Goal: Task Accomplishment & Management: Manage account settings

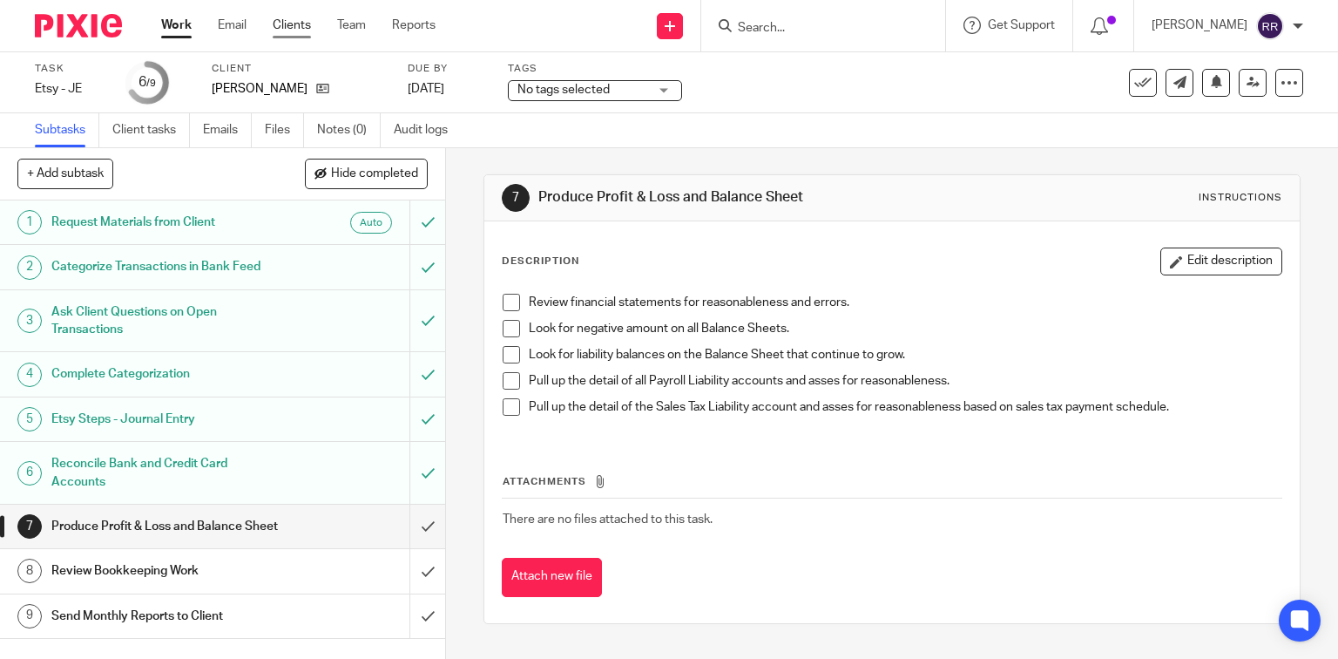
drag, startPoint x: 0, startPoint y: 0, endPoint x: 281, endPoint y: 21, distance: 282.1
click at [281, 21] on link "Clients" at bounding box center [292, 25] width 38 height 17
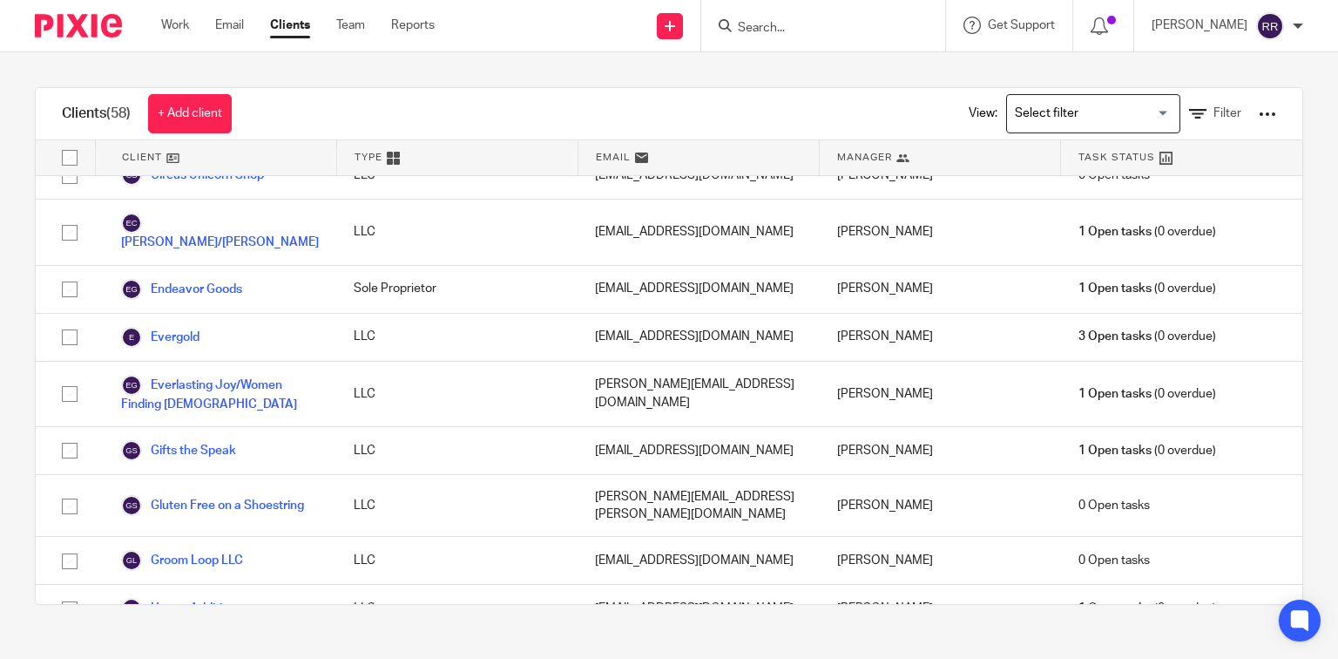
scroll to position [557, 0]
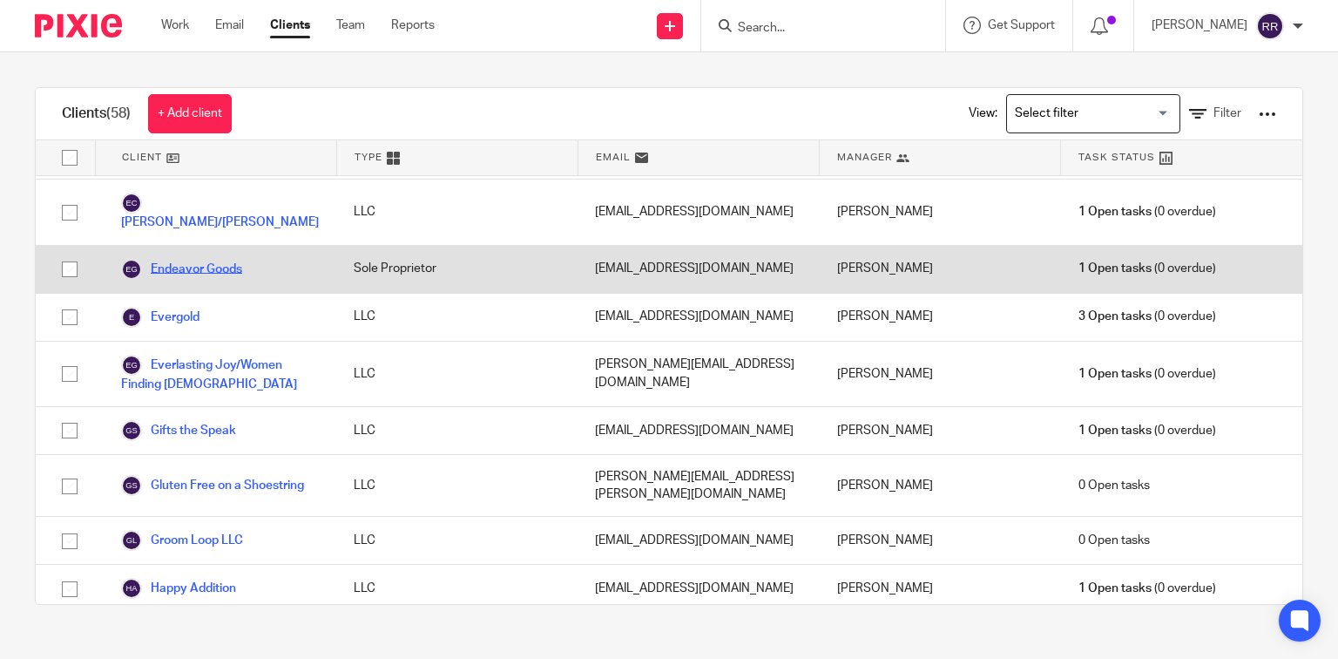
click at [169, 259] on link "Endeavor Goods" at bounding box center [181, 269] width 121 height 21
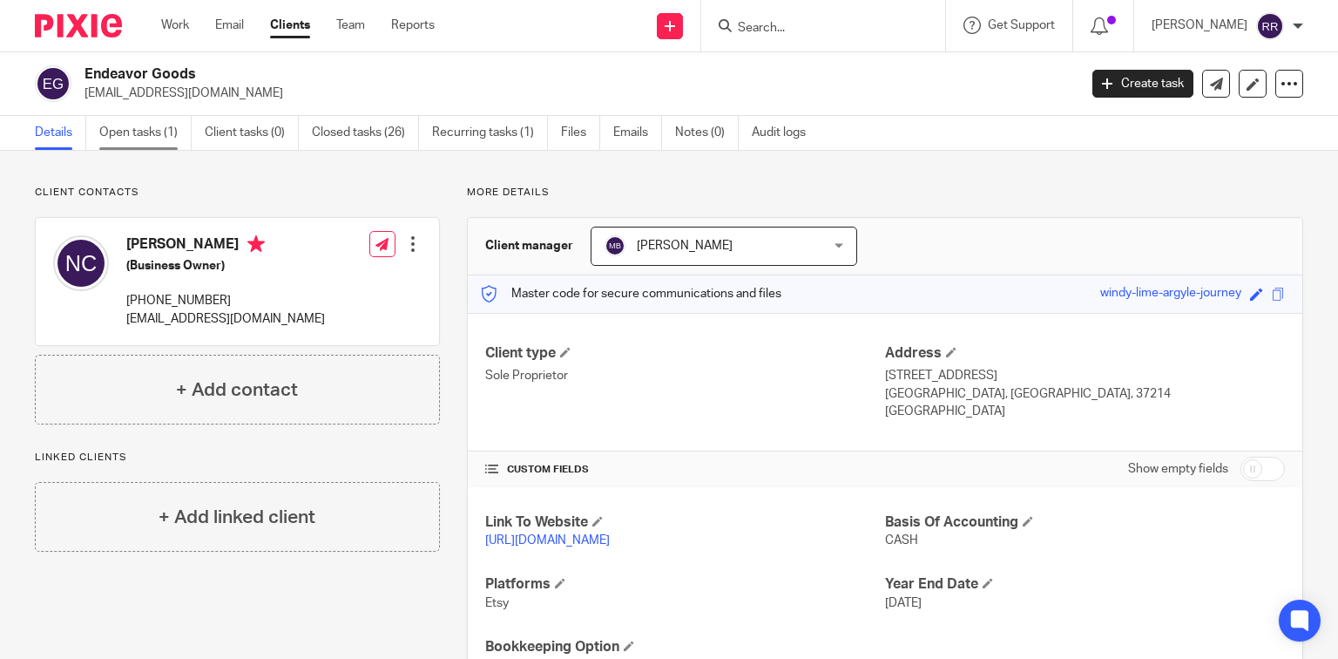
click at [140, 139] on link "Open tasks (1)" at bounding box center [145, 133] width 92 height 34
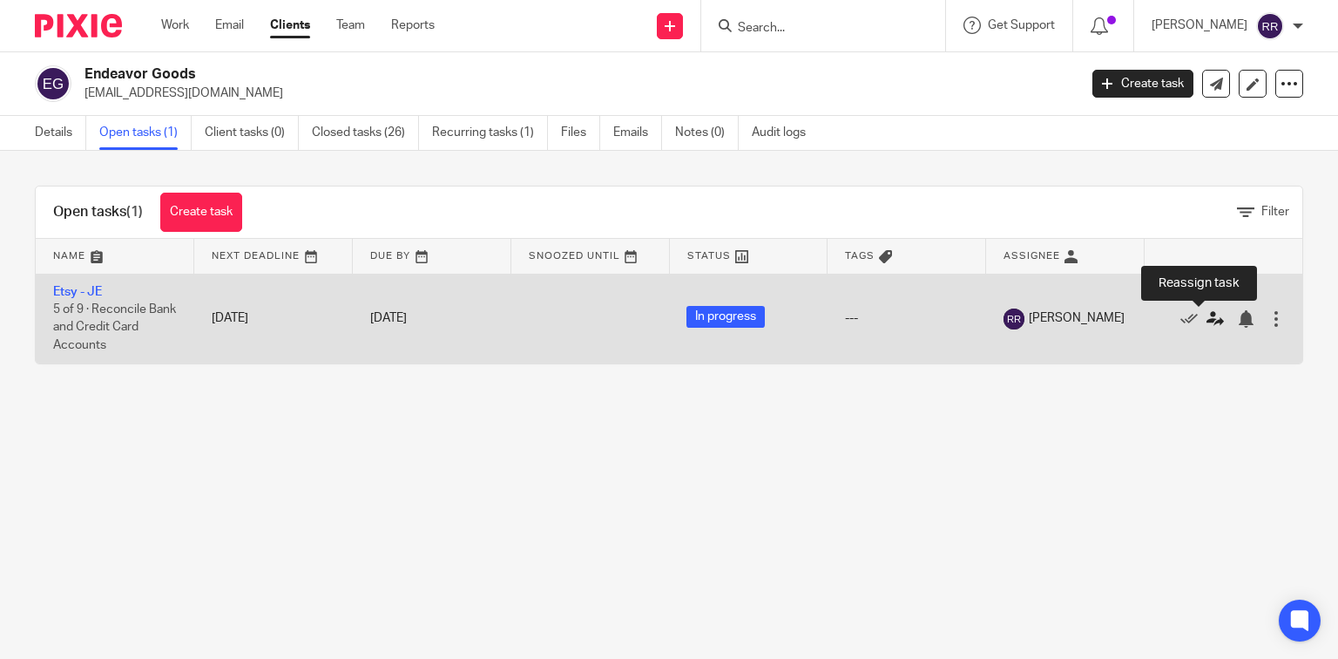
click at [1206, 318] on icon at bounding box center [1214, 318] width 17 height 17
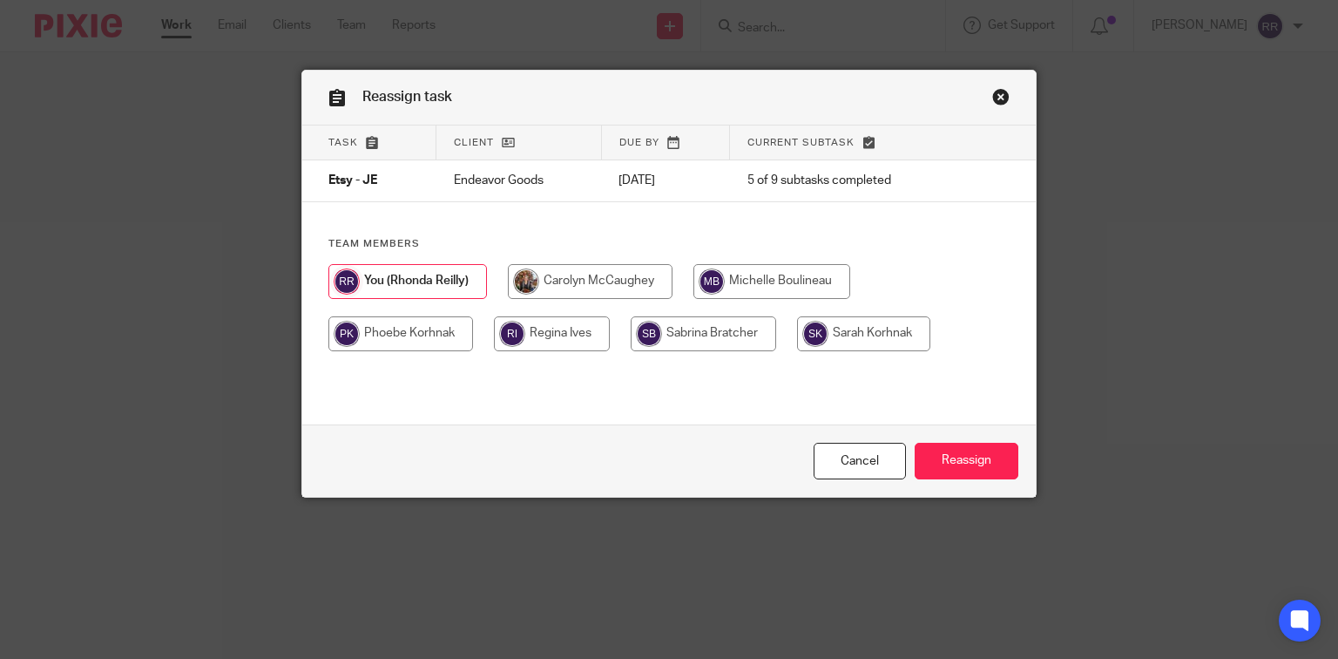
click at [764, 281] on input "radio" at bounding box center [771, 281] width 157 height 35
radio input "true"
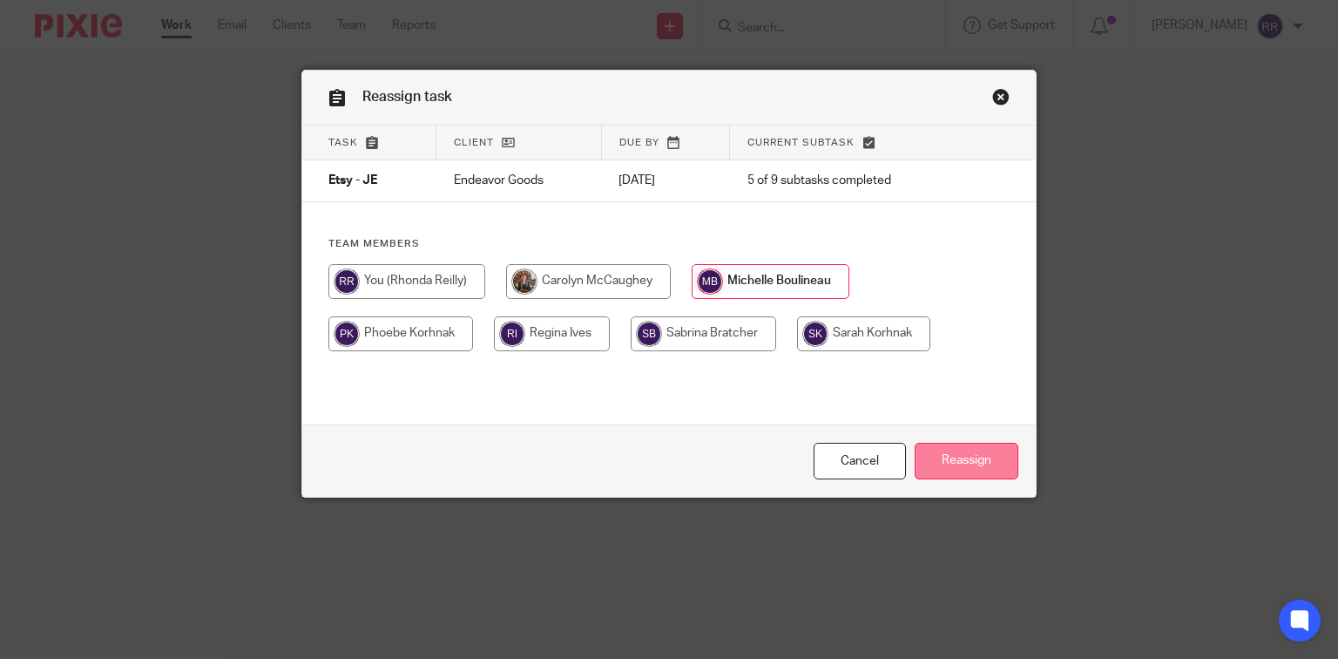
click at [976, 468] on input "Reassign" at bounding box center [967, 460] width 104 height 37
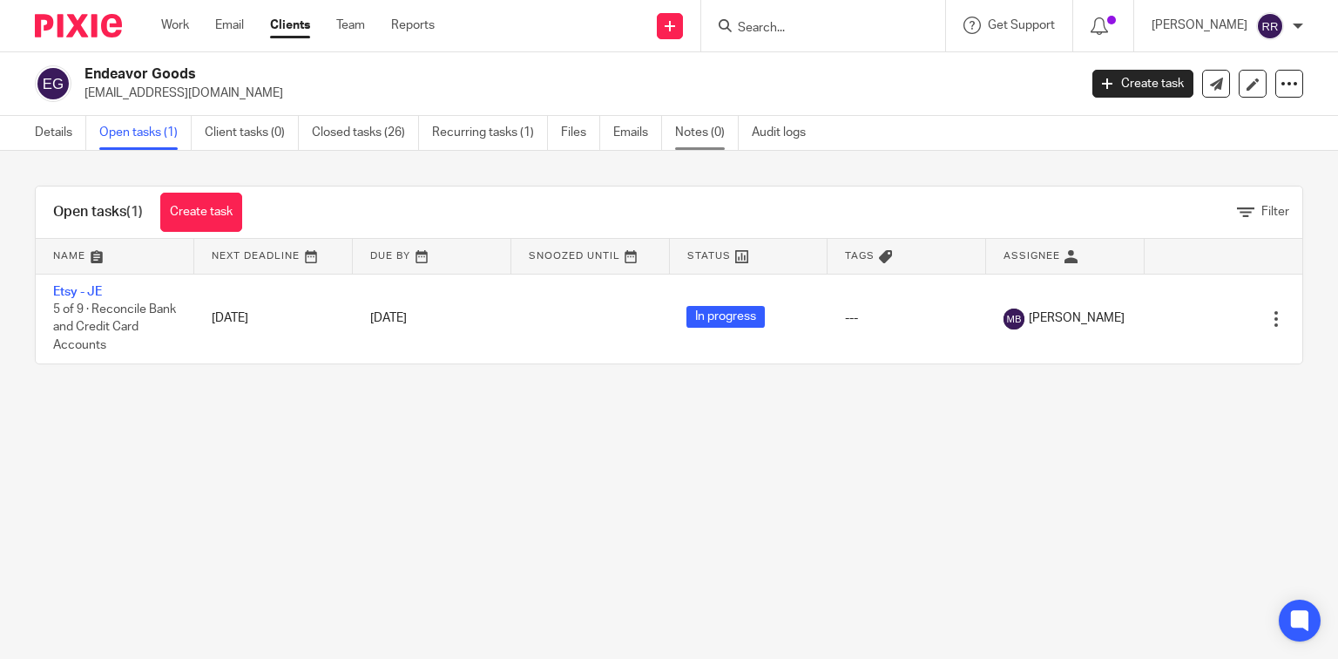
click at [704, 136] on link "Notes (0)" at bounding box center [707, 133] width 64 height 34
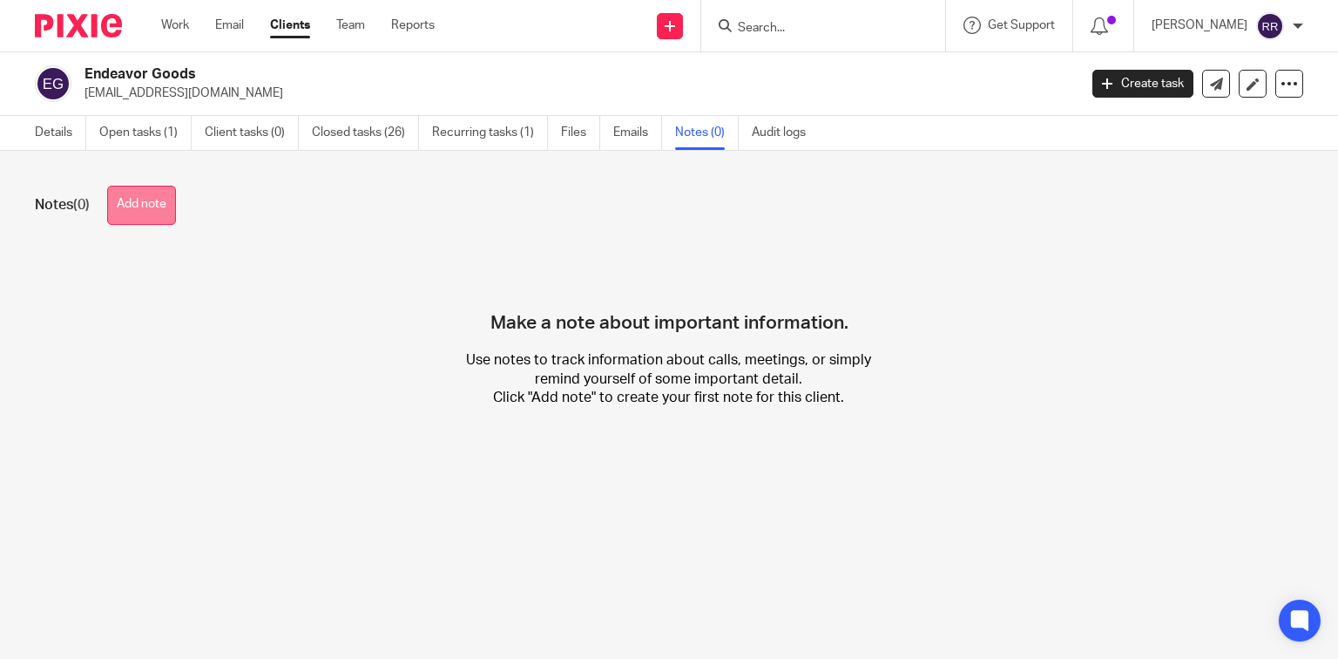
click at [123, 197] on button "Add note" at bounding box center [141, 205] width 69 height 39
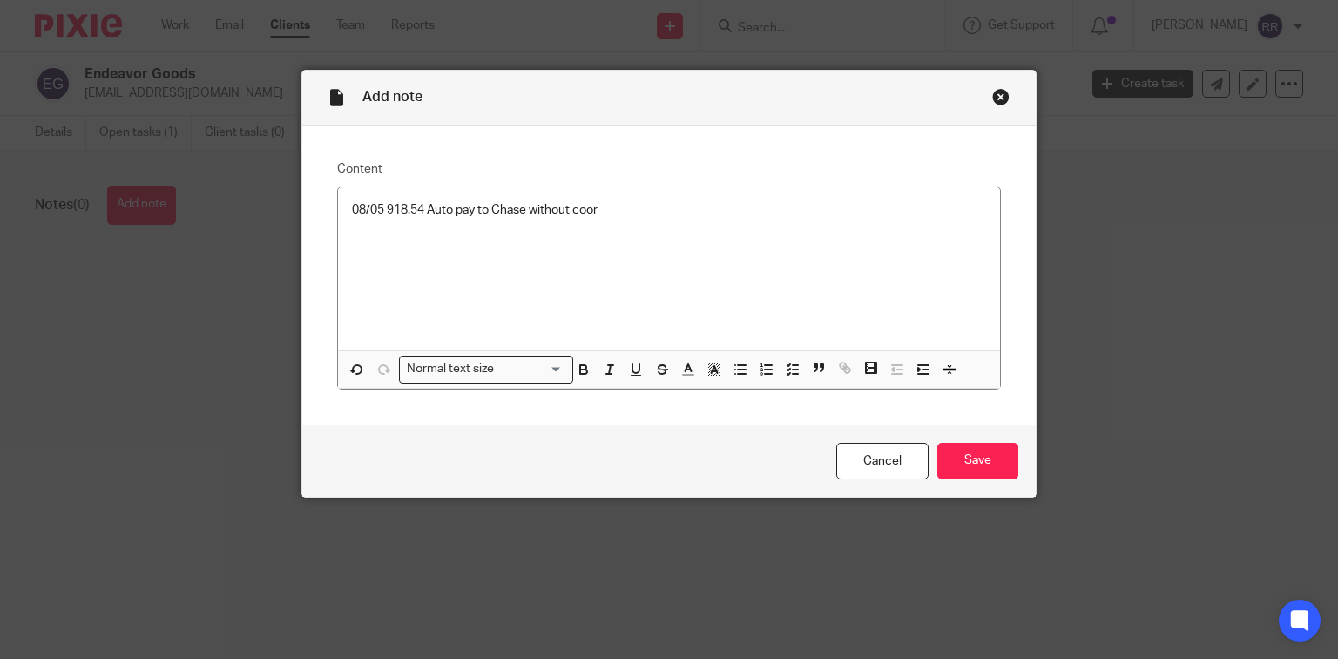
drag, startPoint x: 615, startPoint y: 209, endPoint x: 625, endPoint y: 216, distance: 11.8
click at [615, 209] on p "08/05 918.54 Auto pay to Chase without coor" at bounding box center [669, 209] width 635 height 17
click at [341, 206] on div "08/05 918.54 Auto pay to Chase without corresponding" at bounding box center [669, 268] width 663 height 163
click at [721, 205] on p "Checking 08/05 918.54 Auto pay to Chase without corresponding" at bounding box center [669, 209] width 635 height 17
click at [394, 210] on p "Checking 08/05 918.54 Auto pay to Chase without corresponding Credit card" at bounding box center [669, 209] width 635 height 17
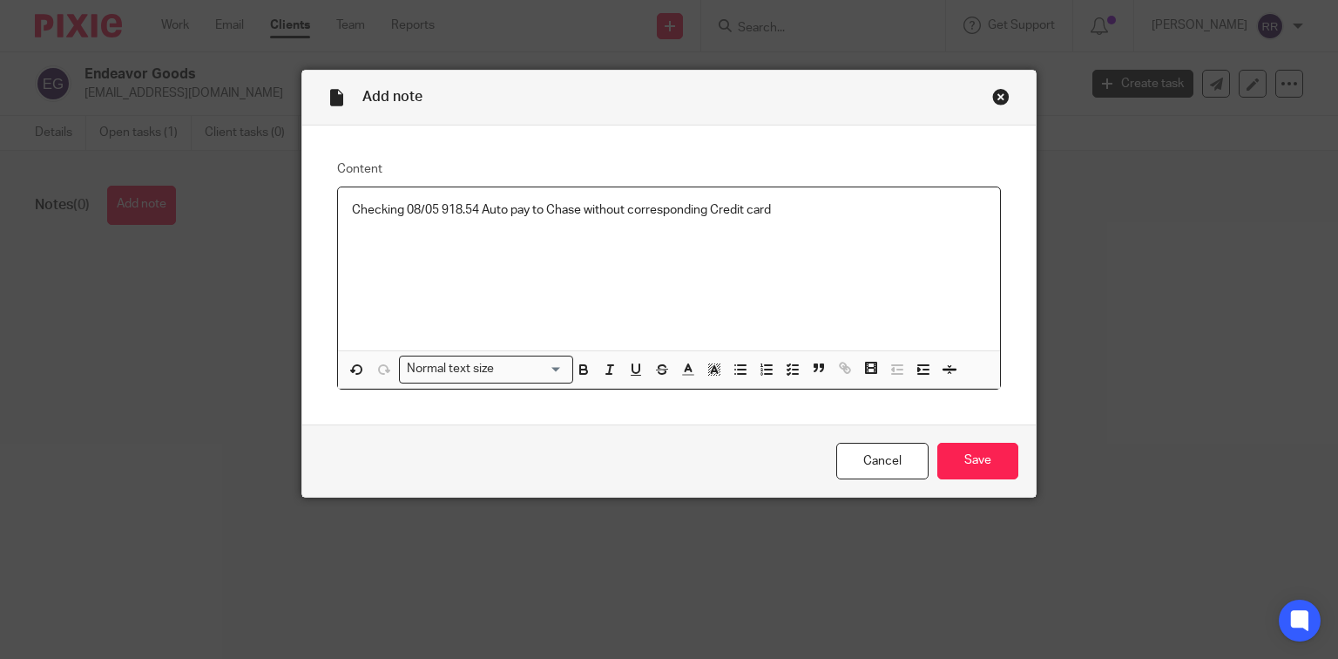
click at [397, 208] on p "Checking 08/05 918.54 Auto pay to Chase without corresponding Credit card" at bounding box center [669, 209] width 635 height 17
click at [856, 212] on p "Checking debit 08/05 918.54 Auto pay to Chase without corresponding Credit card" at bounding box center [669, 209] width 635 height 17
click at [996, 463] on input "Save" at bounding box center [977, 460] width 81 height 37
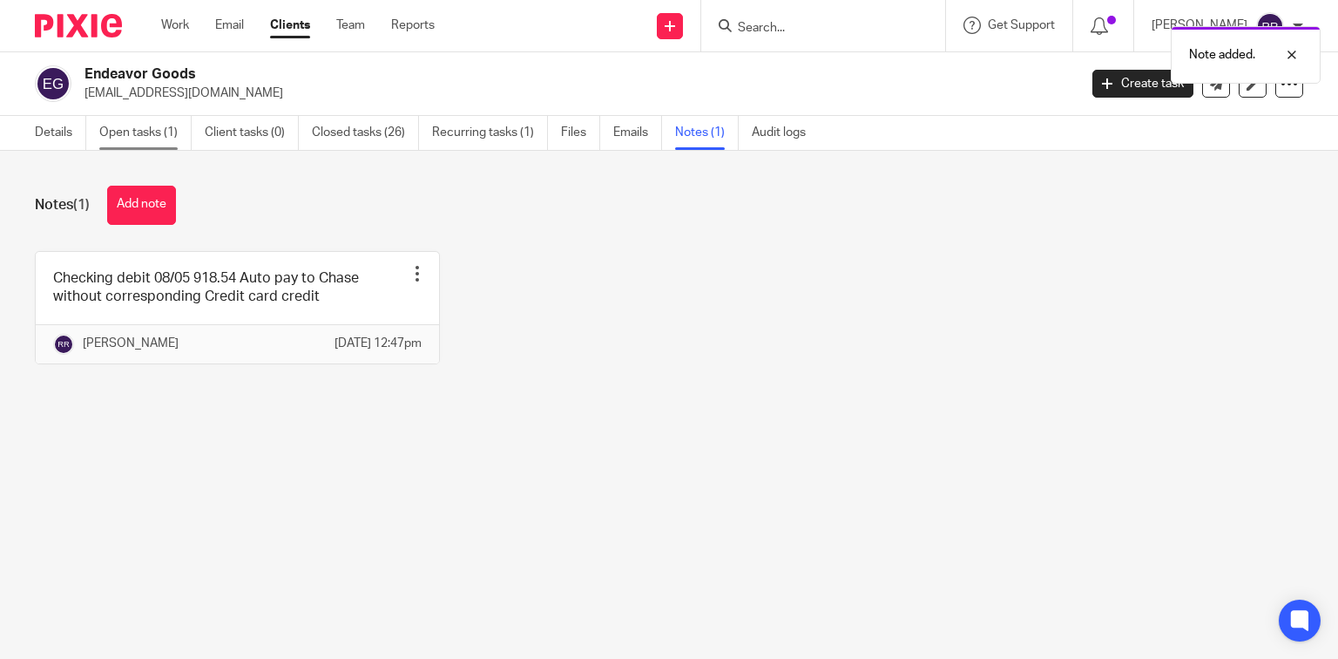
click at [156, 135] on link "Open tasks (1)" at bounding box center [145, 133] width 92 height 34
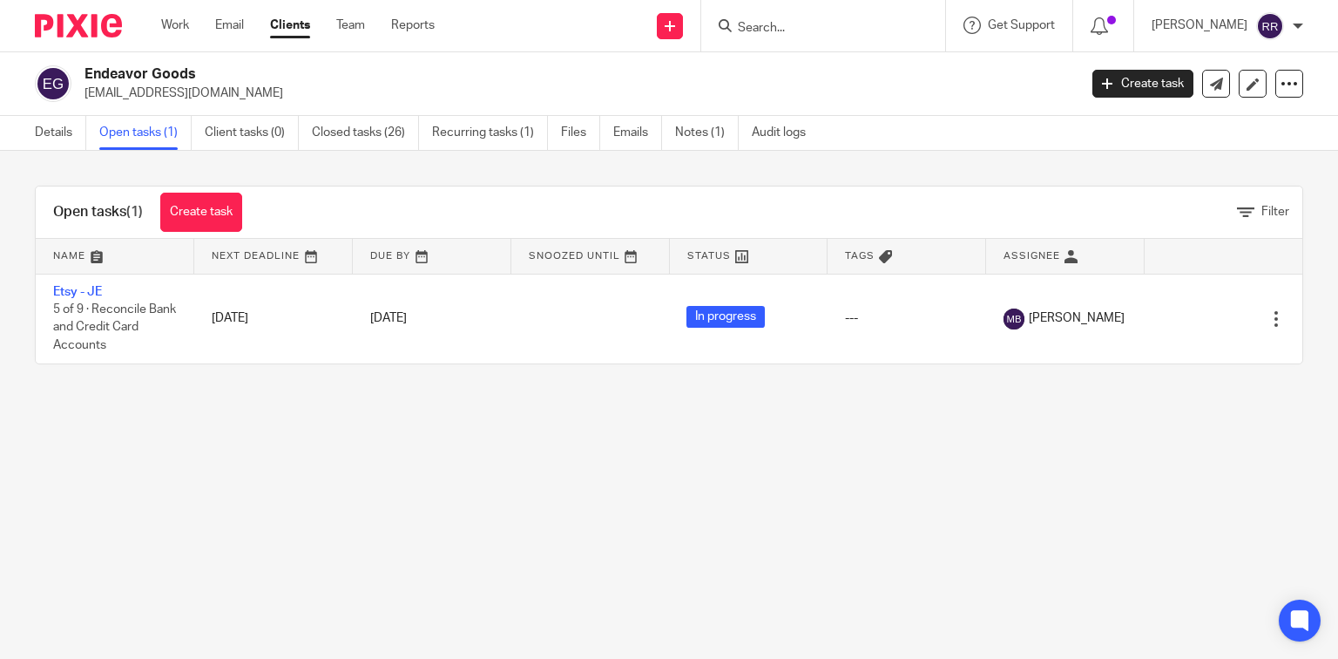
click at [285, 23] on link "Clients" at bounding box center [290, 25] width 40 height 17
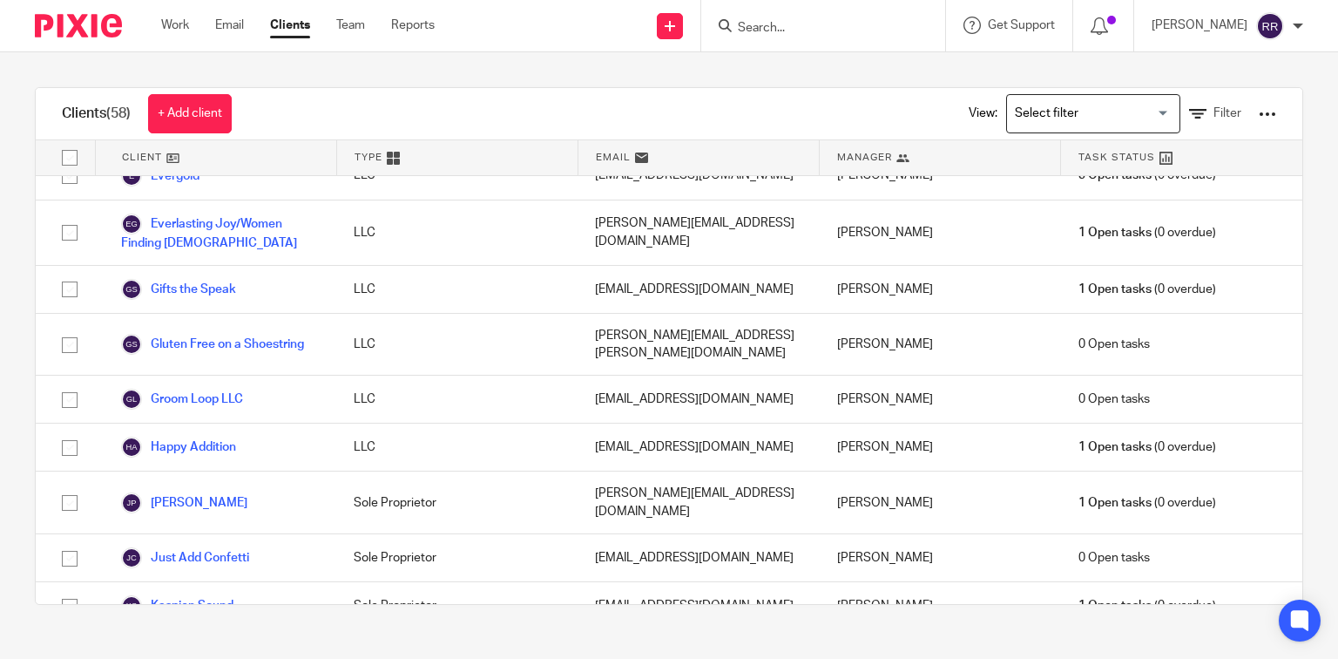
scroll to position [836, 0]
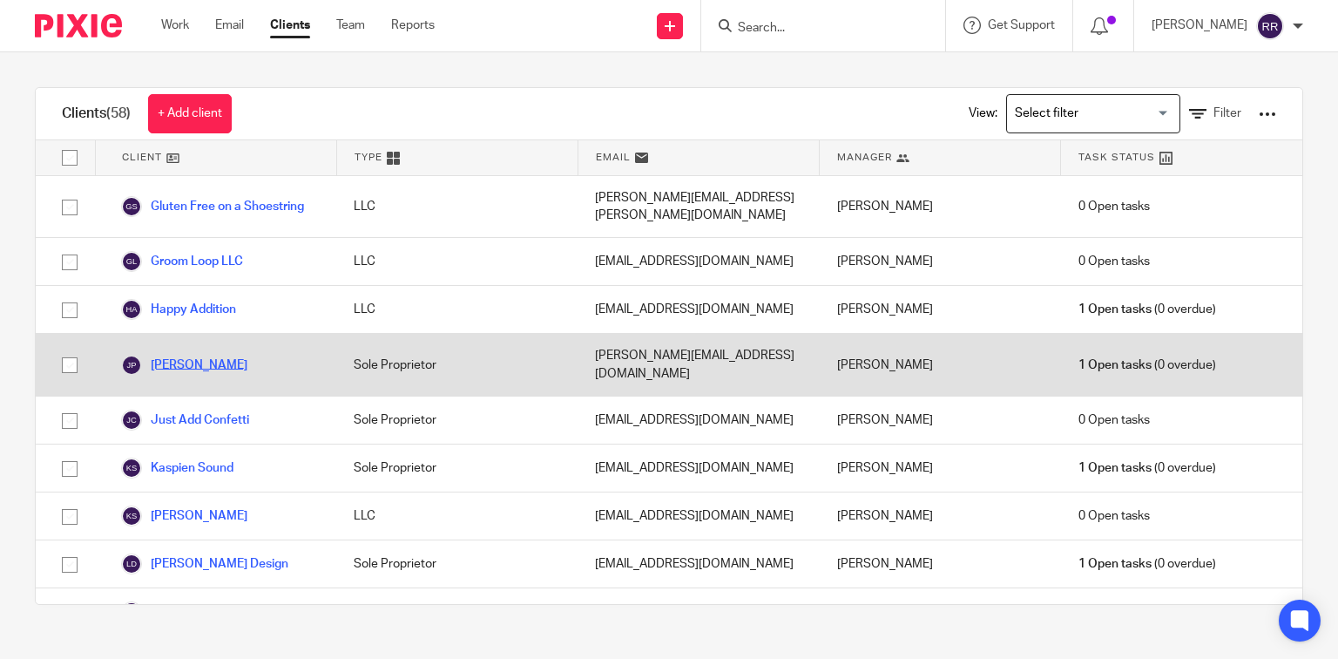
click at [189, 355] on link "[PERSON_NAME]" at bounding box center [184, 365] width 126 height 21
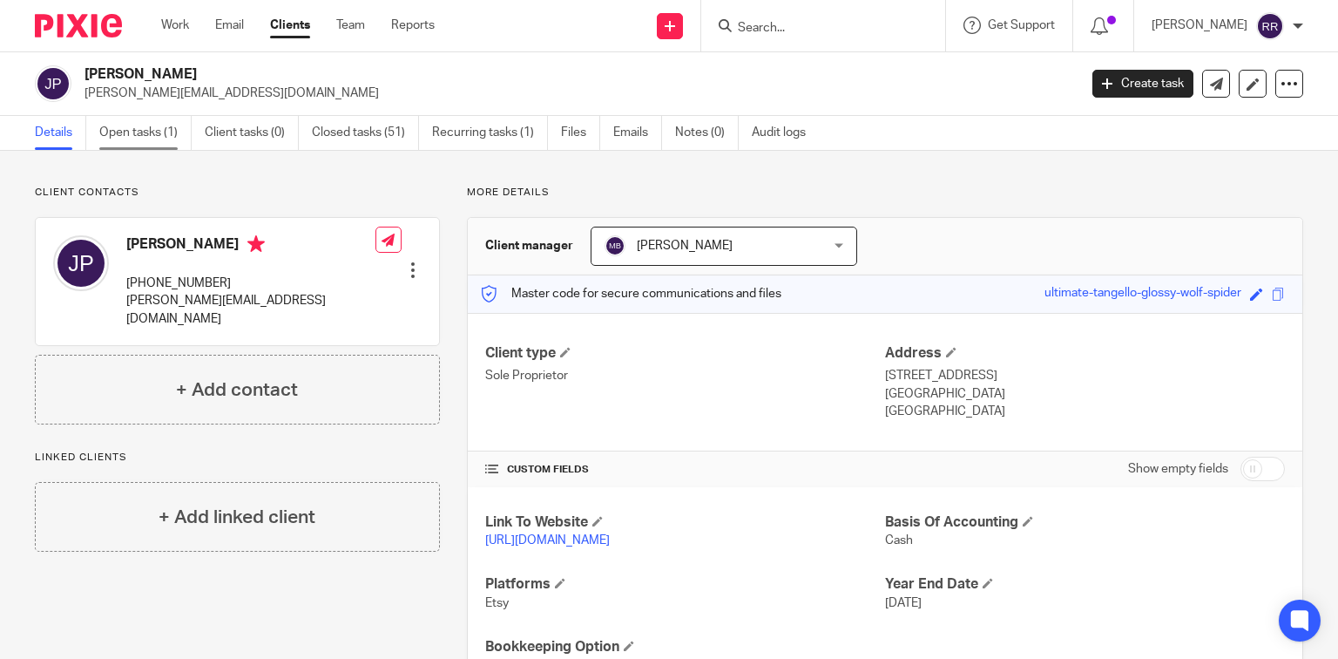
click at [138, 126] on link "Open tasks (1)" at bounding box center [145, 133] width 92 height 34
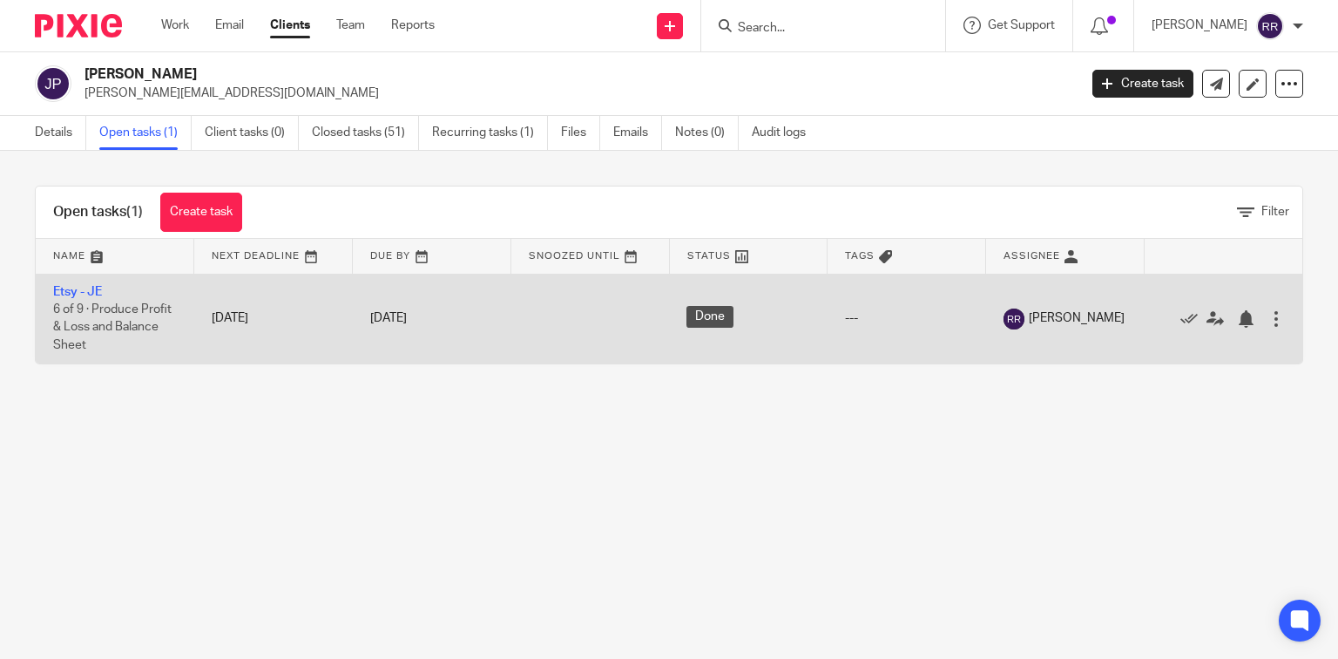
click at [132, 314] on span "6 of 9 · Produce Profit & Loss and Balance Sheet" at bounding box center [112, 327] width 118 height 48
